Goal: Find specific page/section: Locate a particular part of the current website

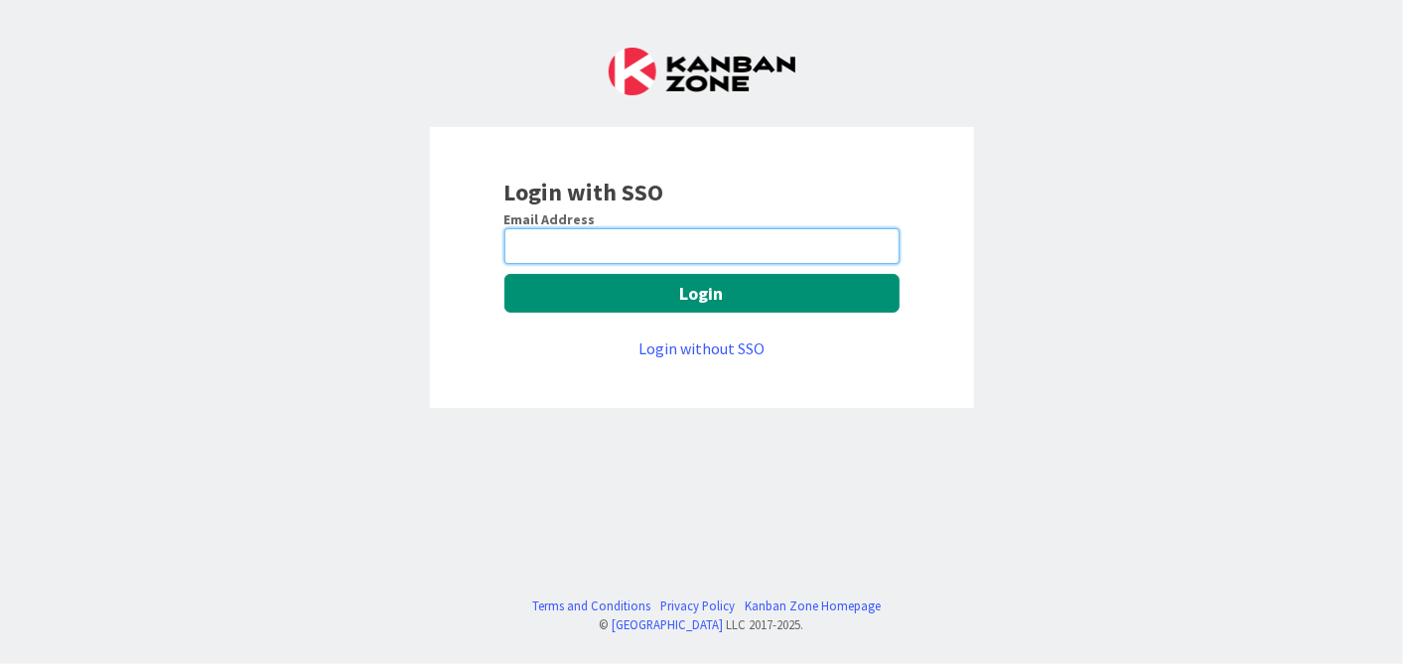
click at [652, 240] on input "email" at bounding box center [701, 246] width 395 height 36
type input "[EMAIL_ADDRESS][DOMAIN_NAME]"
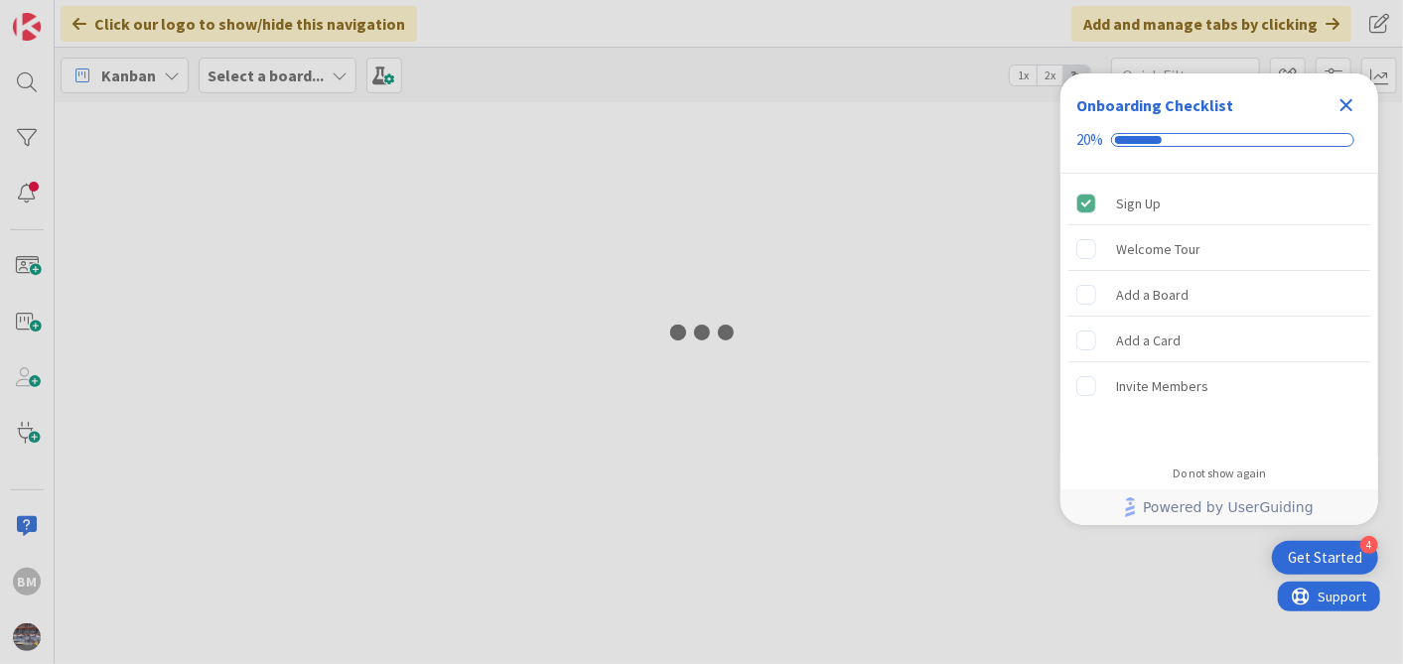
type input "1943"
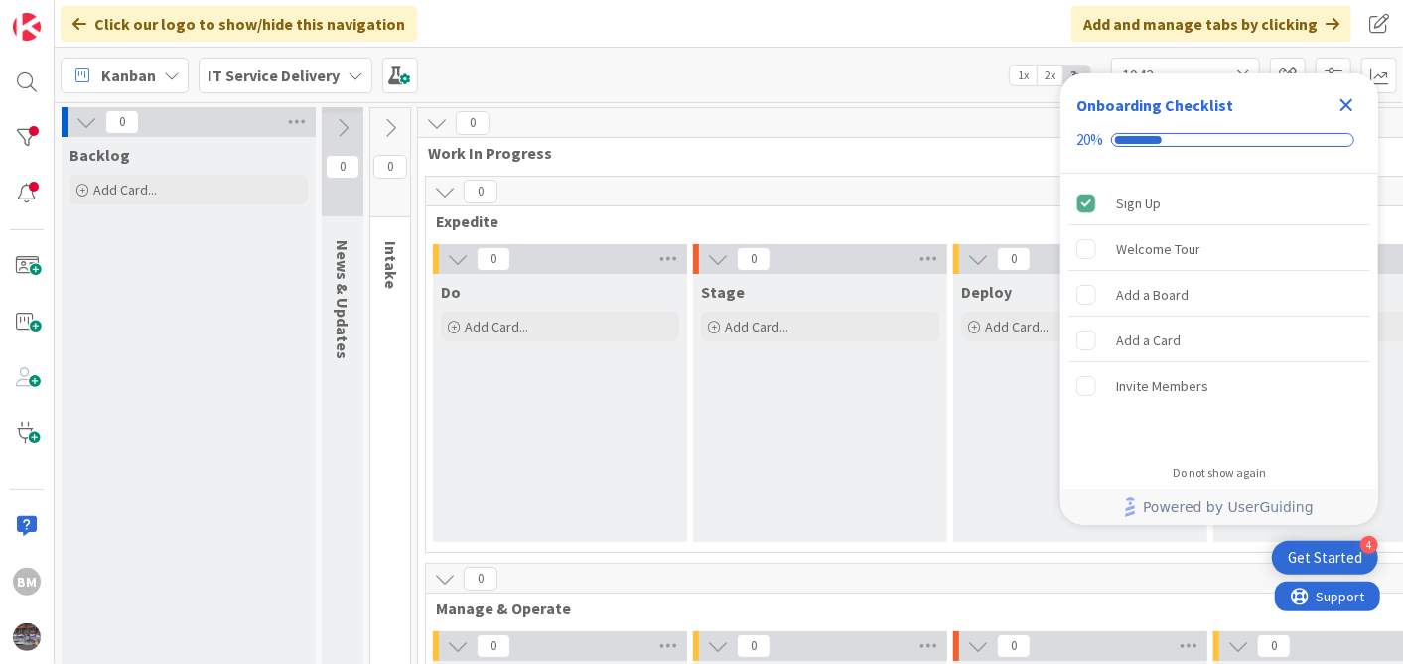
click at [1355, 107] on icon "Close Checklist" at bounding box center [1346, 105] width 24 height 24
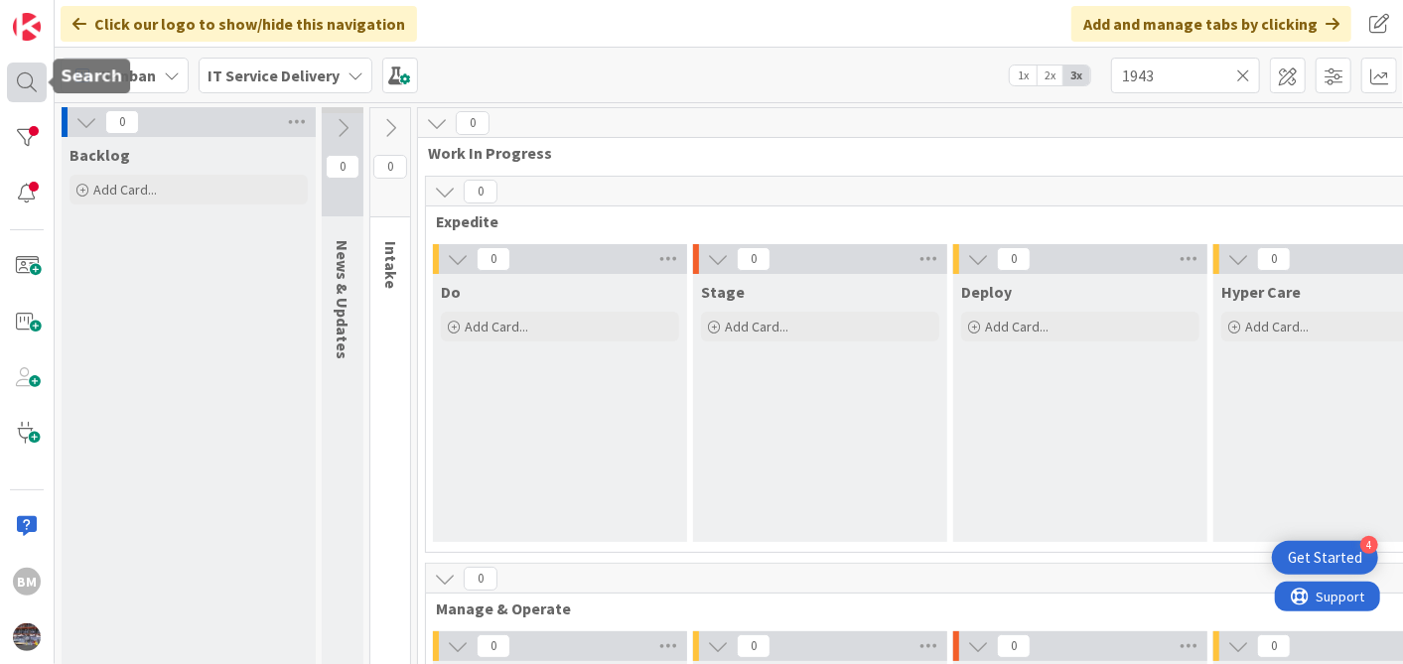
click at [36, 87] on div at bounding box center [27, 83] width 40 height 40
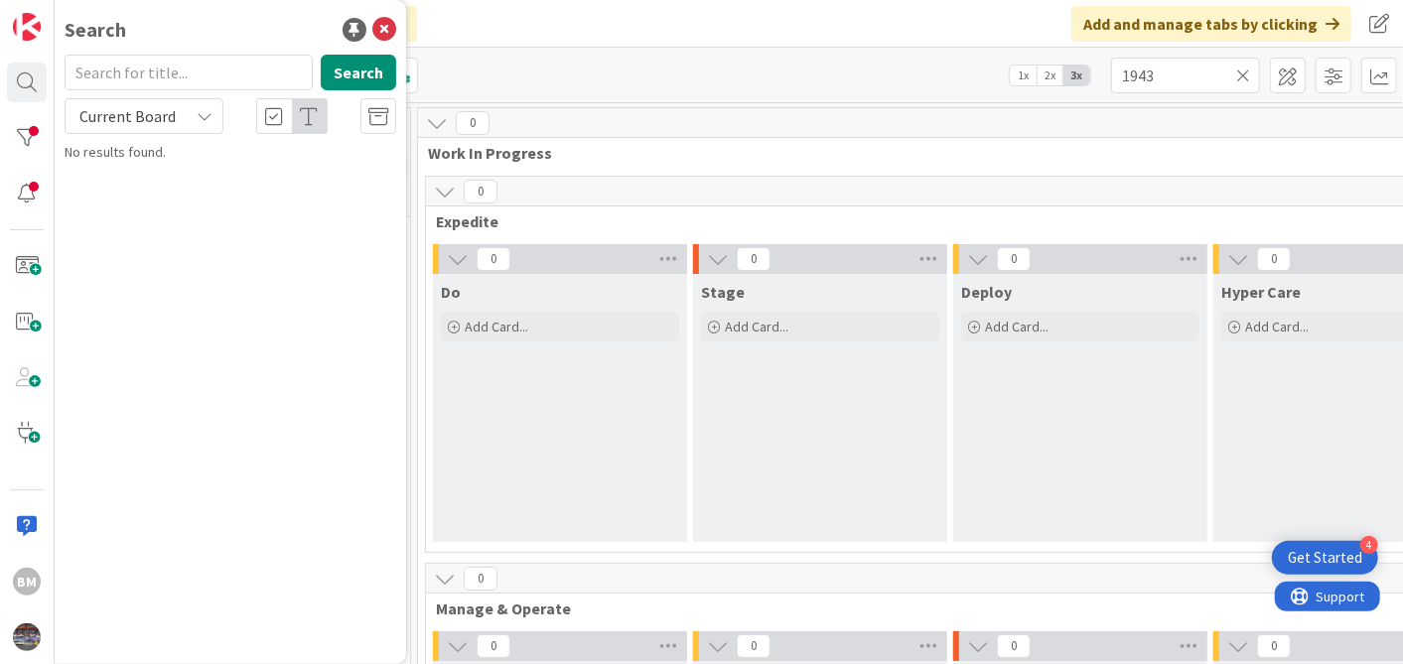
click at [192, 82] on input "text" at bounding box center [189, 73] width 248 height 36
type input "1505"
click at [237, 170] on span "Decommission Skype Environment" at bounding box center [242, 175] width 205 height 18
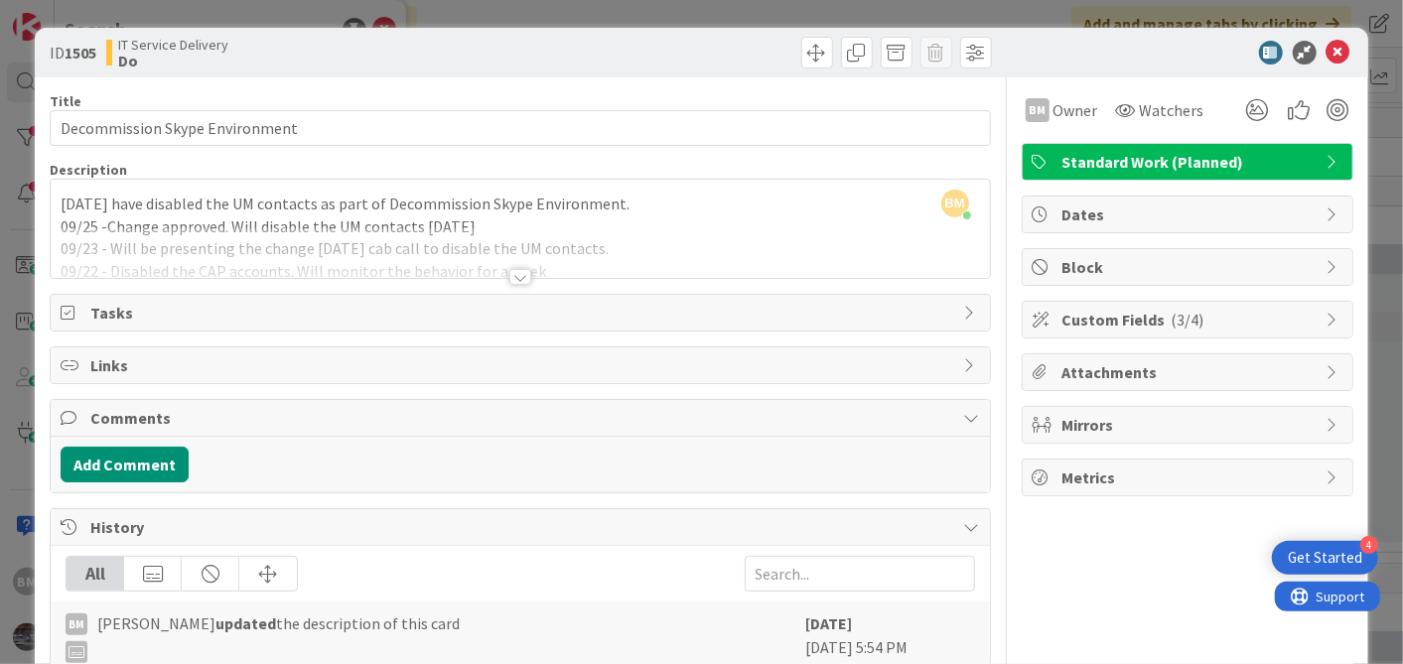
click at [59, 201] on div "BM Balaji Mali just joined 09/26 - We have disabled the UM contacts as part of …" at bounding box center [520, 229] width 938 height 98
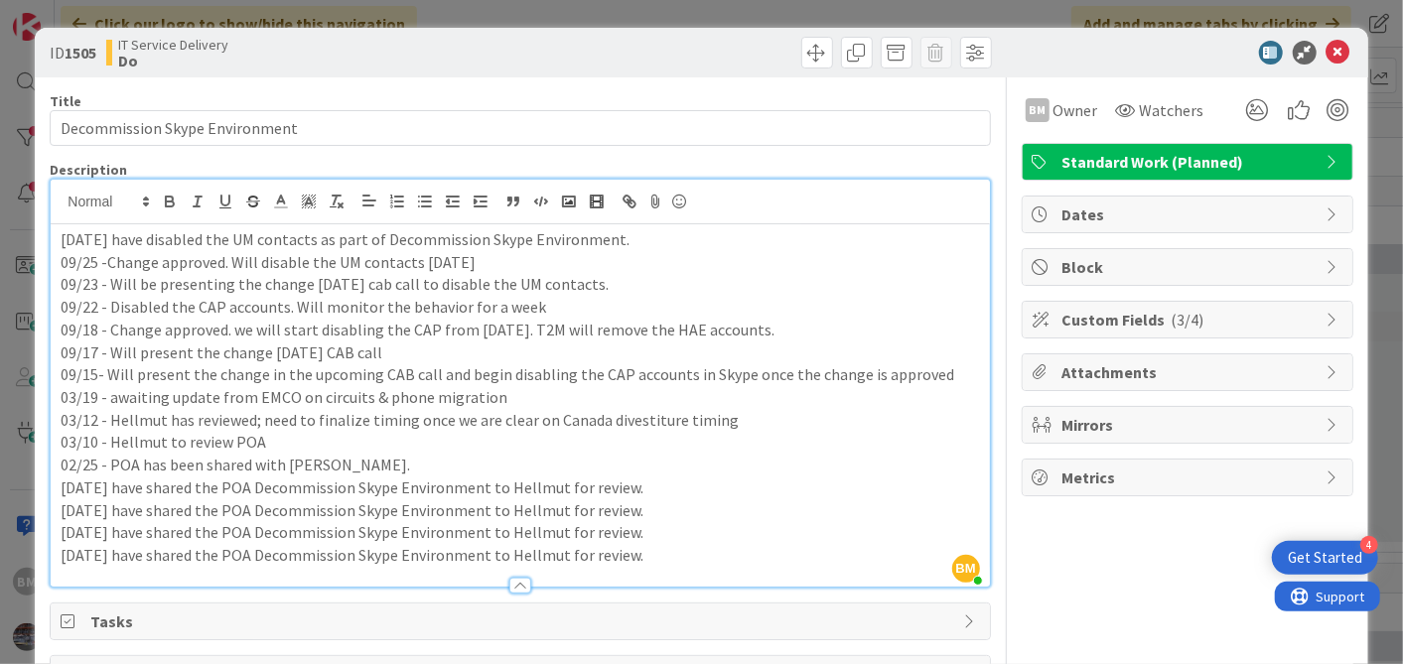
click at [151, 44] on span "IT Service Delivery" at bounding box center [173, 45] width 110 height 16
click at [62, 238] on p "09/26 - We have disabled the UM contacts as part of Decommission Skype Environm…" at bounding box center [520, 239] width 918 height 23
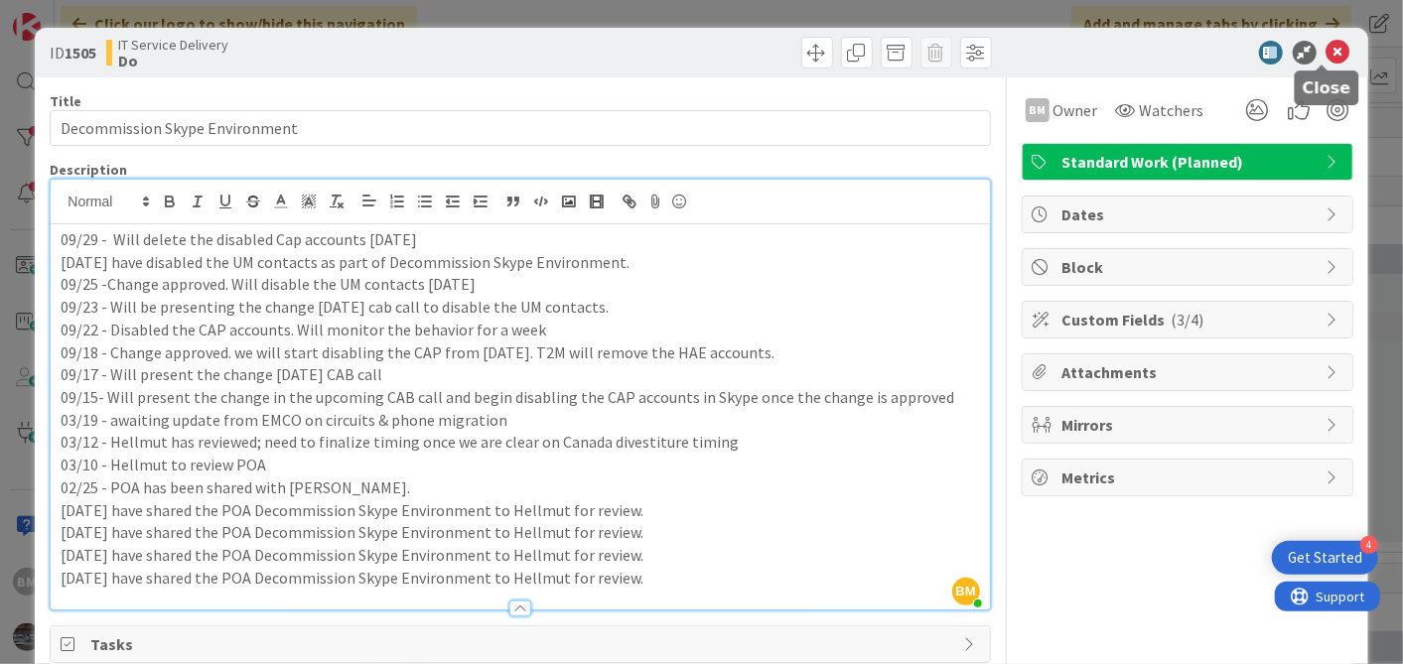
click at [1326, 43] on icon at bounding box center [1338, 53] width 24 height 24
